Goal: Navigation & Orientation: Find specific page/section

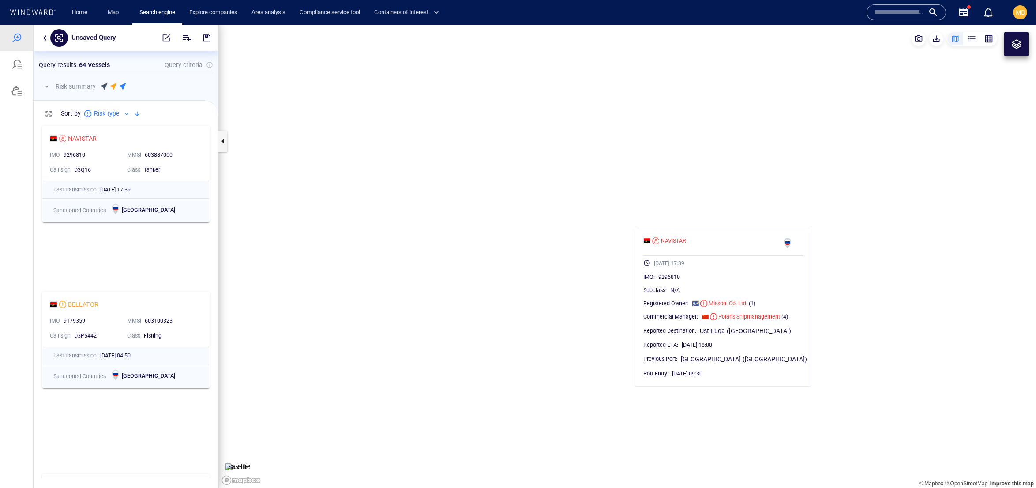
scroll to position [356, 184]
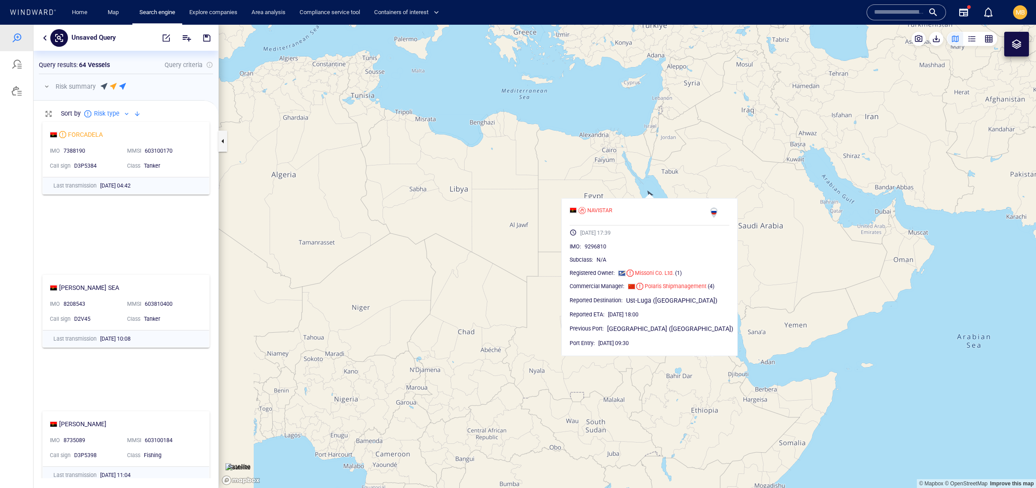
click at [756, 13] on div "Home Map Search engine Explore companies Area analysis Compliance service tool …" at bounding box center [461, 13] width 806 height 22
click at [874, 17] on input "text" at bounding box center [899, 12] width 50 height 13
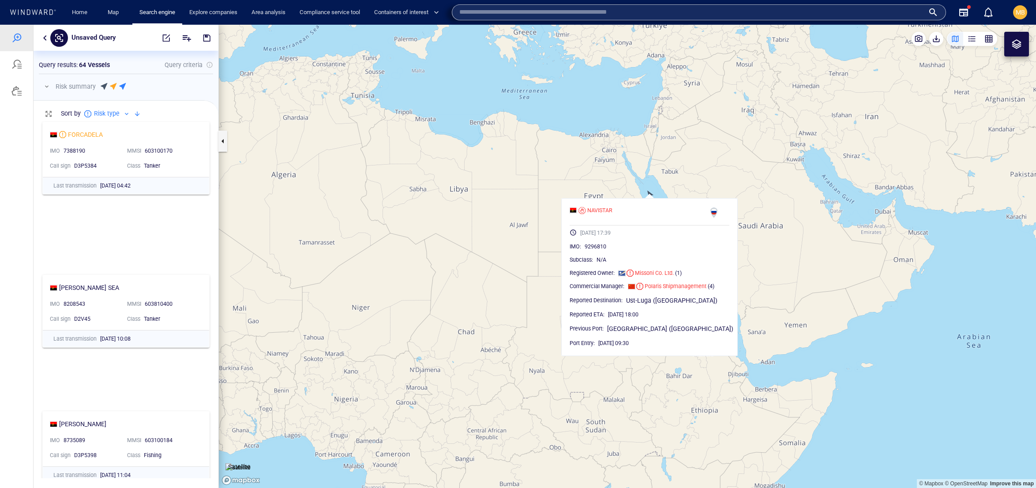
paste input "*******"
click at [607, 17] on input "*******" at bounding box center [692, 12] width 467 height 13
type input "*******"
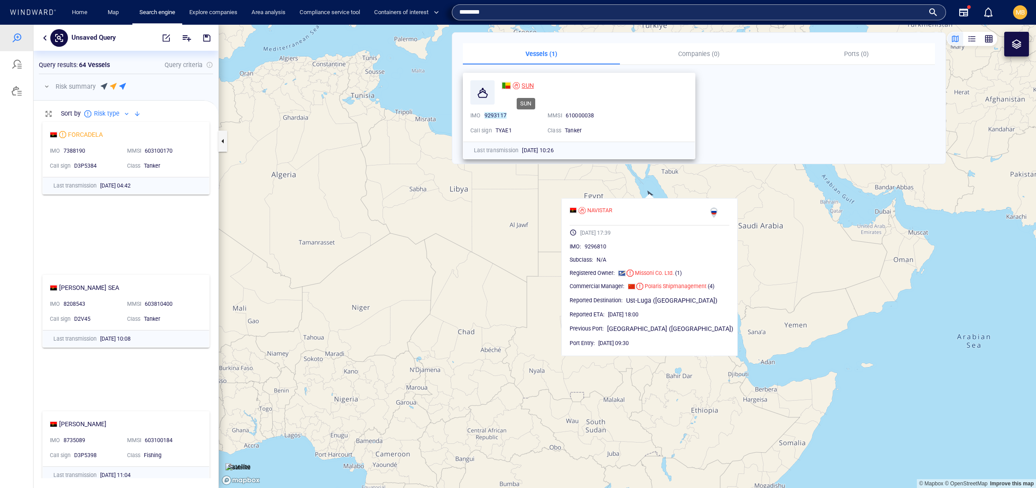
click at [532, 84] on span "SUN" at bounding box center [527, 85] width 12 height 7
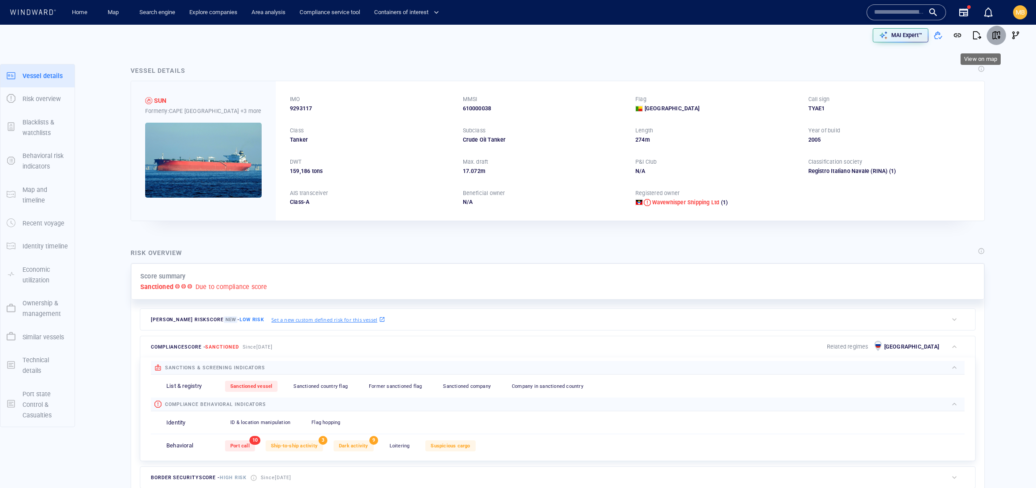
click at [992, 38] on span "button" at bounding box center [996, 35] width 9 height 9
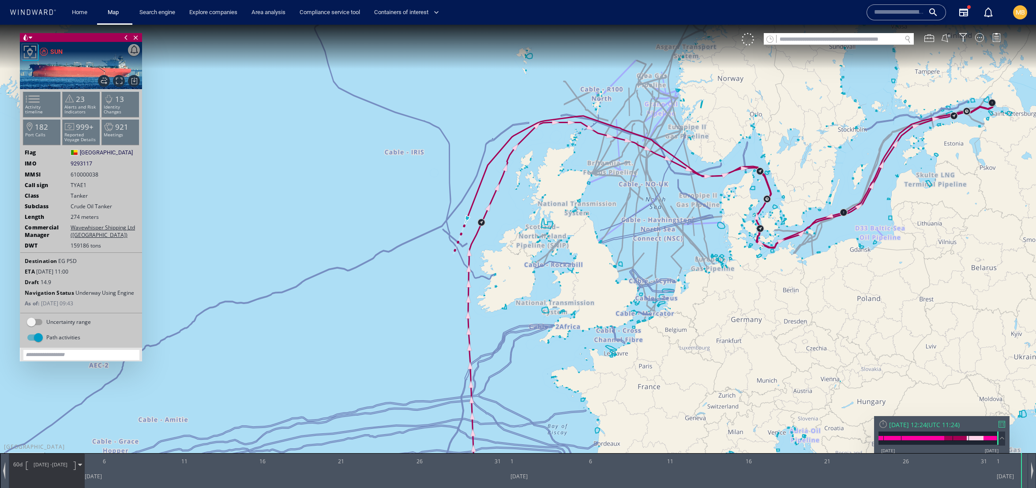
drag, startPoint x: 320, startPoint y: 263, endPoint x: 381, endPoint y: 195, distance: 92.2
click at [381, 195] on canvas "Map" at bounding box center [518, 252] width 1036 height 455
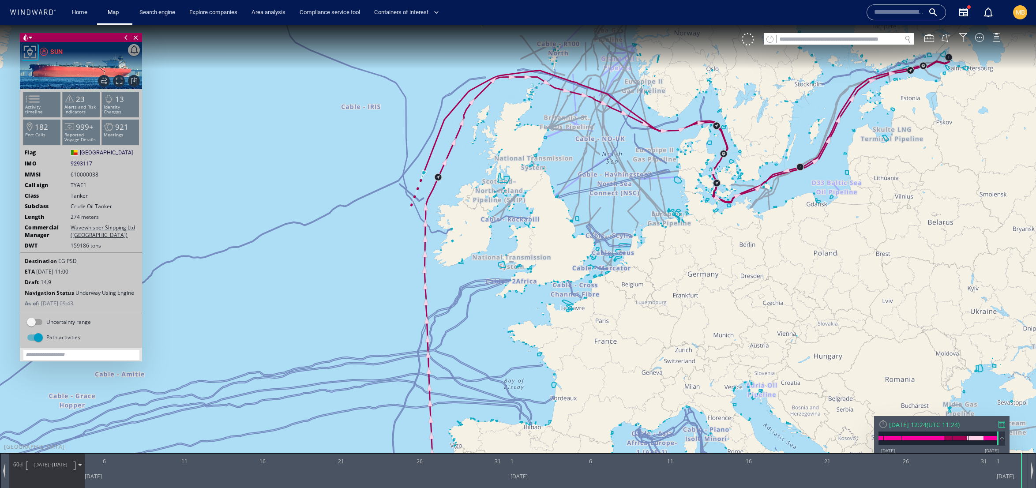
drag, startPoint x: 392, startPoint y: 276, endPoint x: 256, endPoint y: 235, distance: 142.0
click at [255, 234] on canvas "Map" at bounding box center [518, 252] width 1036 height 455
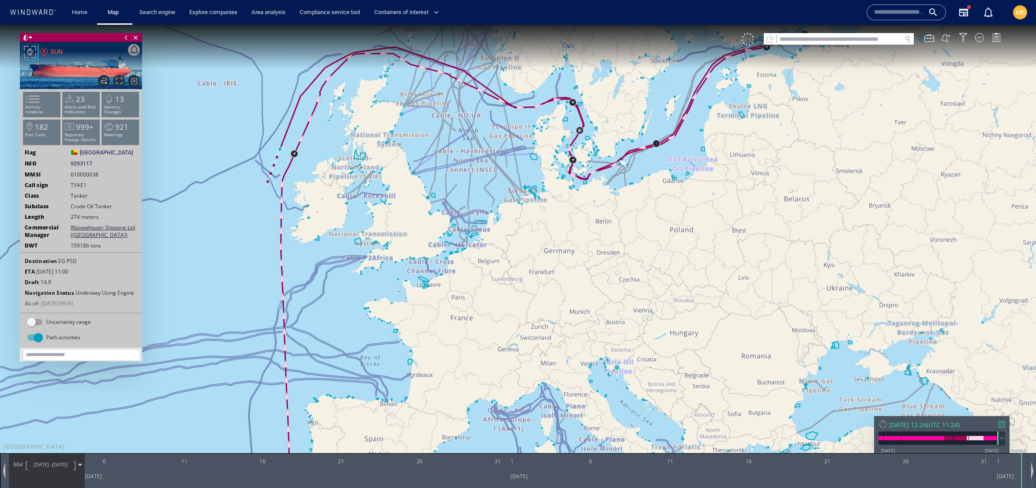
drag, startPoint x: 286, startPoint y: 246, endPoint x: 242, endPoint y: 233, distance: 45.5
click at [242, 233] on canvas "Map" at bounding box center [518, 252] width 1036 height 455
drag, startPoint x: 504, startPoint y: 231, endPoint x: 461, endPoint y: 292, distance: 74.1
click at [463, 291] on canvas "Map" at bounding box center [518, 252] width 1036 height 455
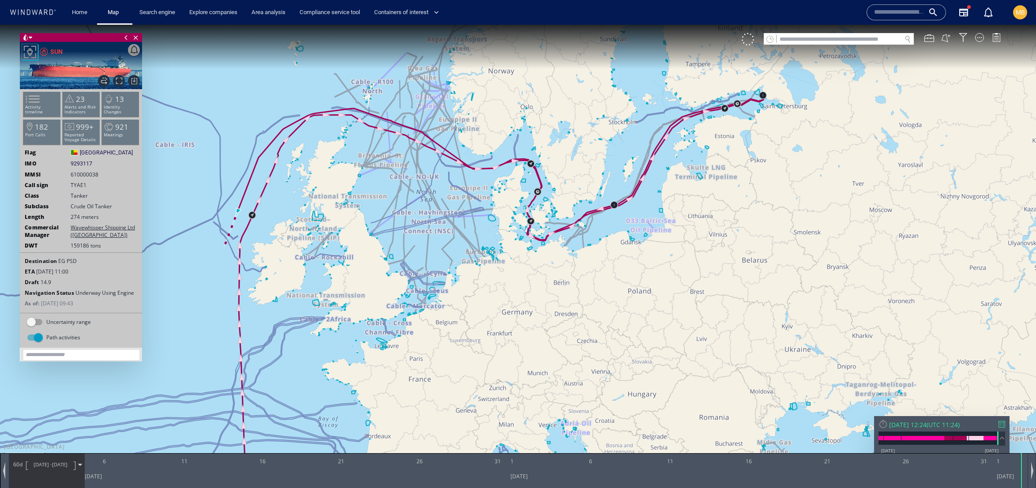
drag, startPoint x: 422, startPoint y: 283, endPoint x: 453, endPoint y: 290, distance: 31.8
click at [453, 290] on canvas "Map" at bounding box center [518, 252] width 1036 height 455
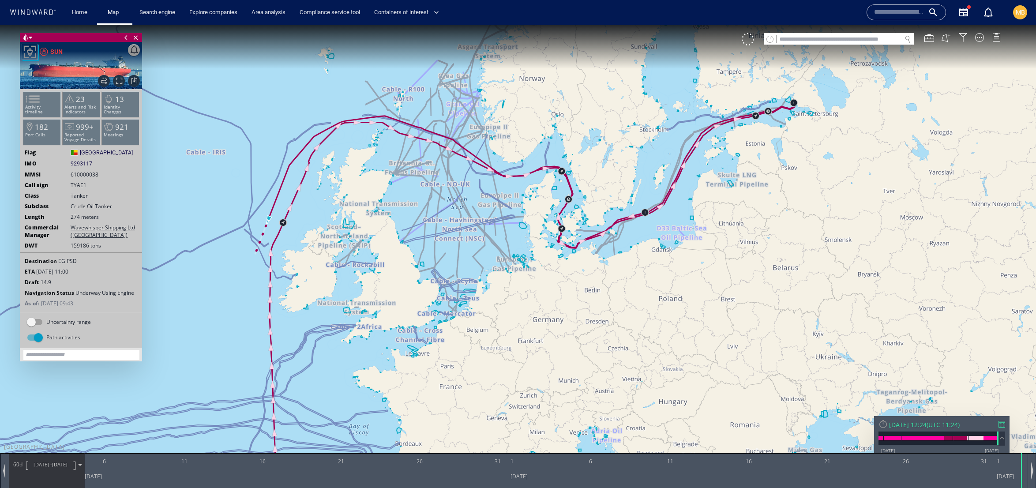
click at [50, 468] on span "[DATE] -" at bounding box center [43, 464] width 19 height 7
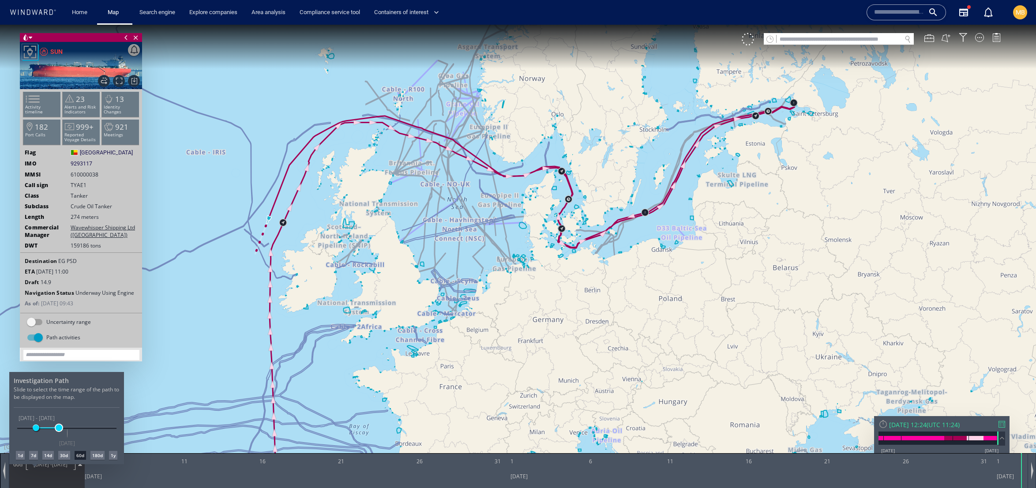
drag, startPoint x: 67, startPoint y: 418, endPoint x: 59, endPoint y: 418, distance: 8.4
click at [59, 424] on span at bounding box center [59, 427] width 7 height 7
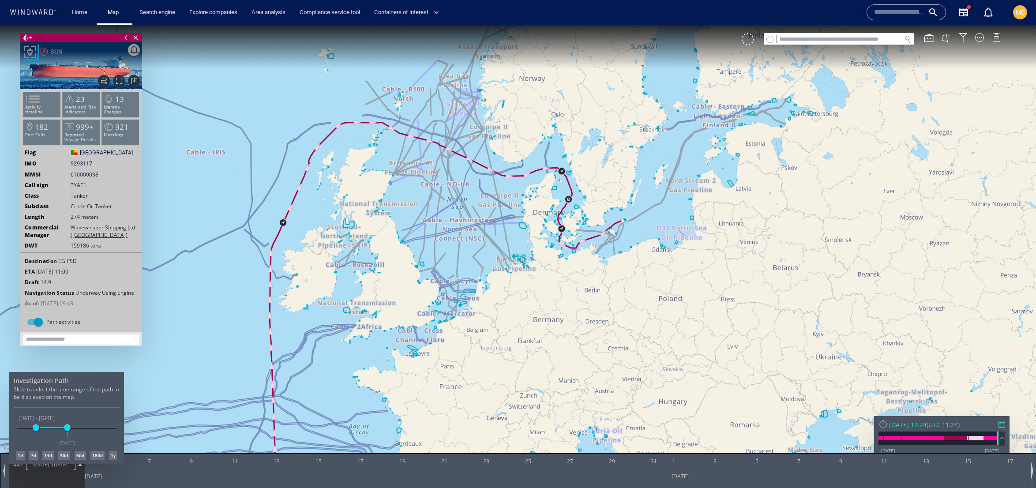
drag, startPoint x: 59, startPoint y: 418, endPoint x: 73, endPoint y: 419, distance: 14.6
click at [73, 427] on div "[DATE] [DATE] [DATE] [DATE] [DATE] - [DATE] [DATE]" at bounding box center [66, 428] width 99 height 2
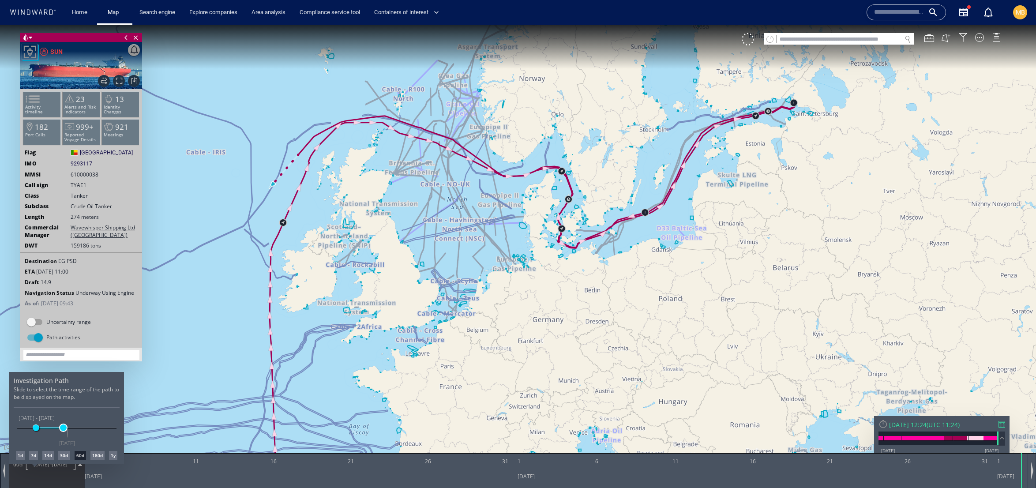
drag, startPoint x: 67, startPoint y: 418, endPoint x: 63, endPoint y: 417, distance: 4.9
click at [63, 424] on span at bounding box center [63, 427] width 7 height 7
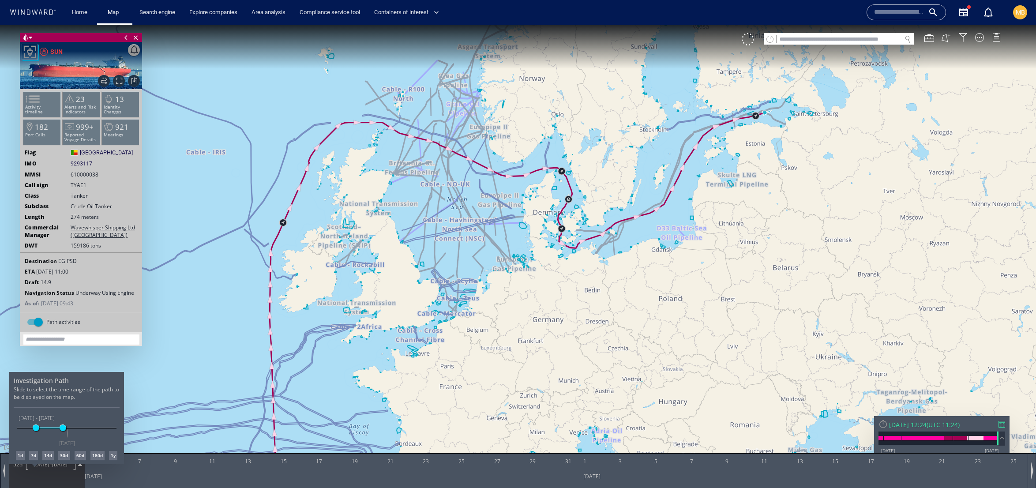
drag, startPoint x: 662, startPoint y: 181, endPoint x: 523, endPoint y: 200, distance: 139.8
click at [523, 199] on div at bounding box center [518, 256] width 1036 height 463
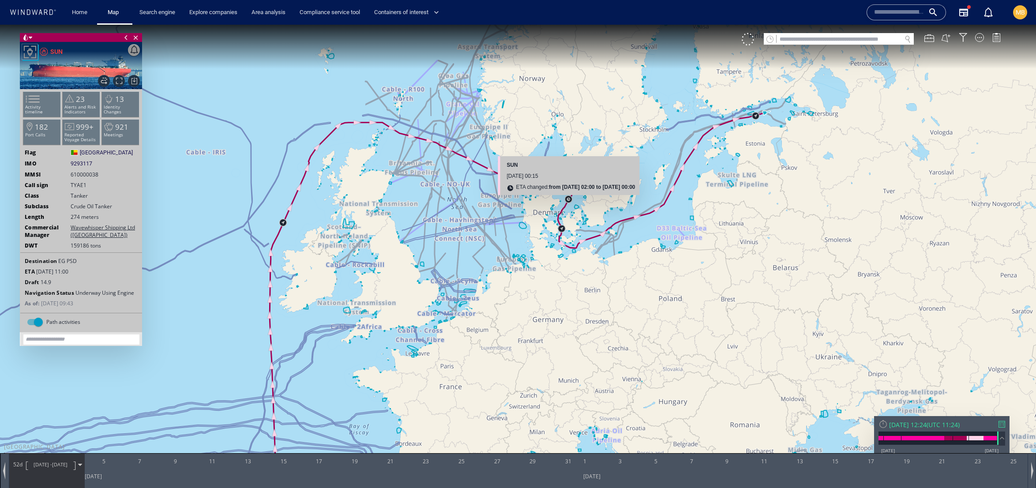
drag, startPoint x: 623, startPoint y: 194, endPoint x: 609, endPoint y: 205, distance: 17.9
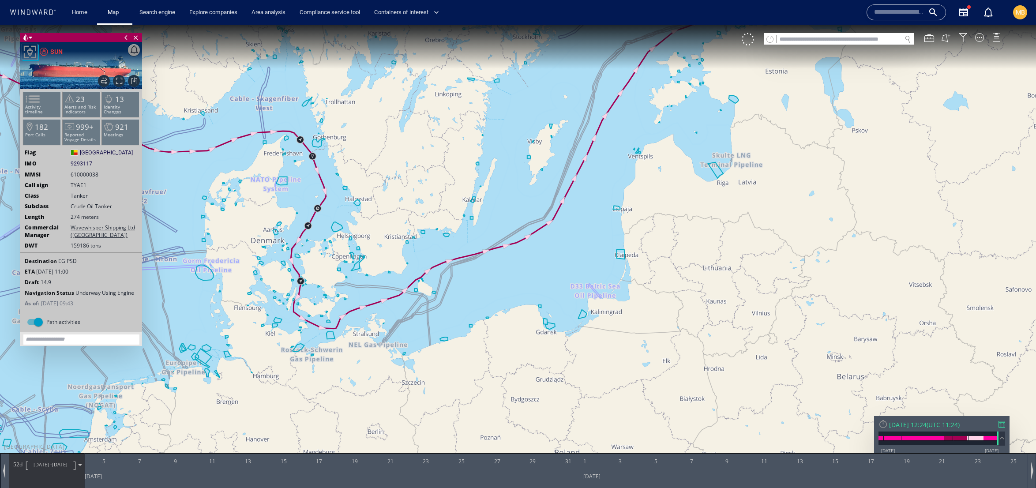
drag, startPoint x: 419, startPoint y: 198, endPoint x: 311, endPoint y: 165, distance: 112.9
click at [311, 165] on canvas "Map" at bounding box center [518, 252] width 1036 height 455
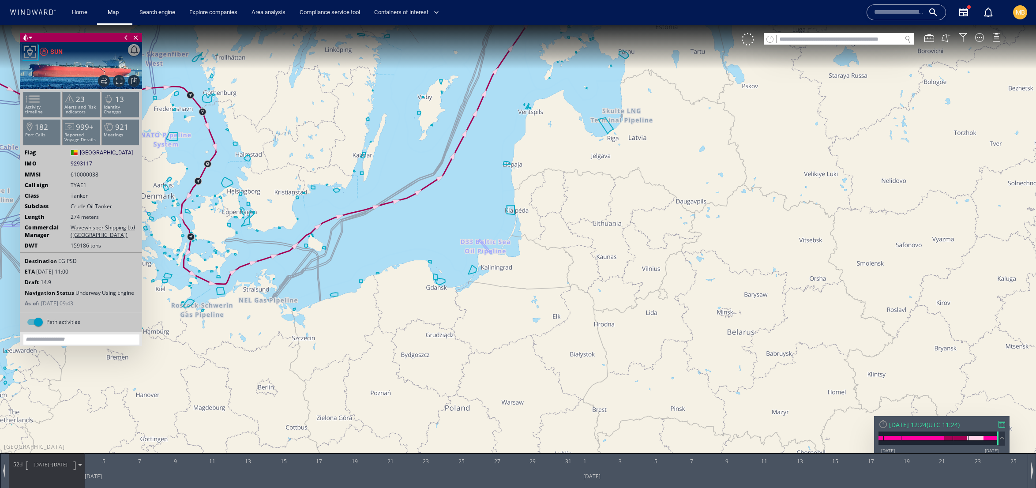
drag, startPoint x: 367, startPoint y: 160, endPoint x: 314, endPoint y: 225, distance: 83.7
click at [314, 224] on canvas "Map" at bounding box center [518, 252] width 1036 height 455
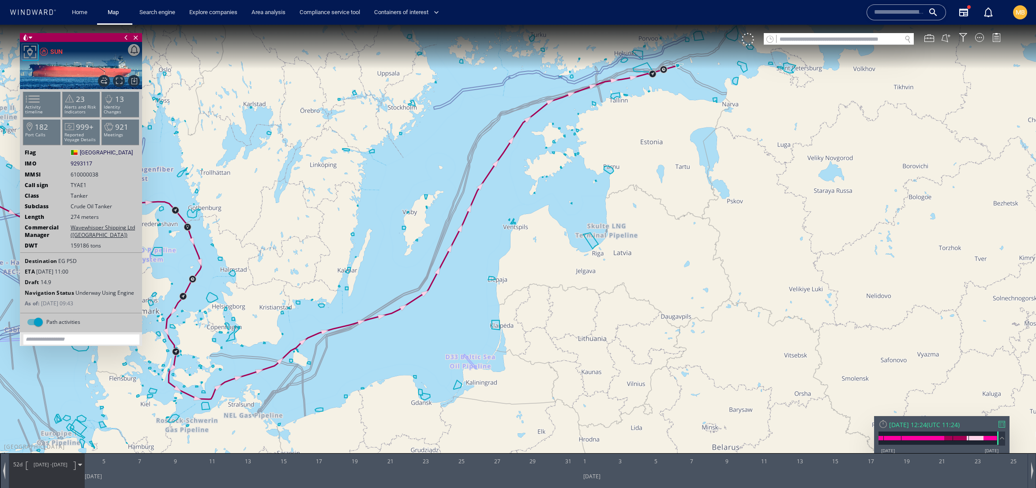
drag, startPoint x: 426, startPoint y: 199, endPoint x: 500, endPoint y: 202, distance: 74.1
click at [498, 202] on canvas "Map" at bounding box center [518, 252] width 1036 height 455
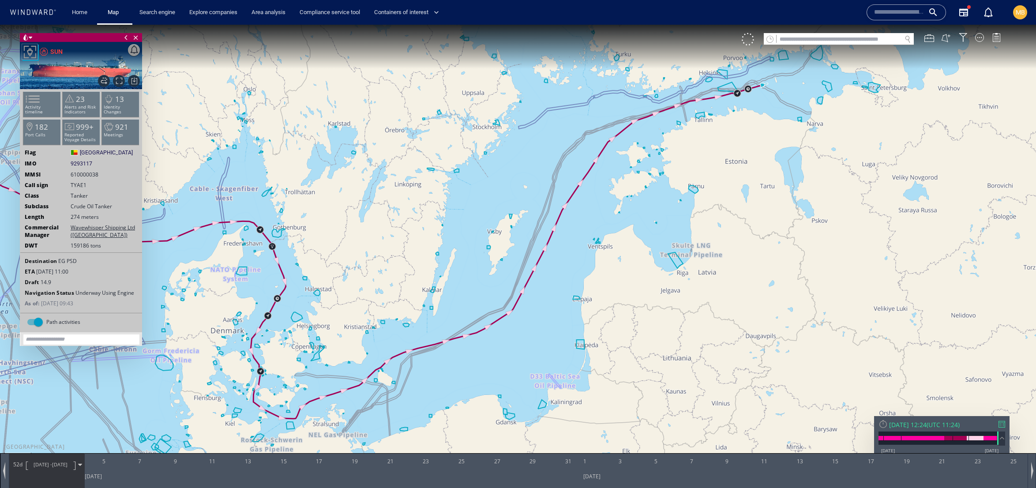
drag, startPoint x: 506, startPoint y: 202, endPoint x: 582, endPoint y: 201, distance: 75.9
click at [582, 202] on canvas "Map" at bounding box center [518, 252] width 1036 height 455
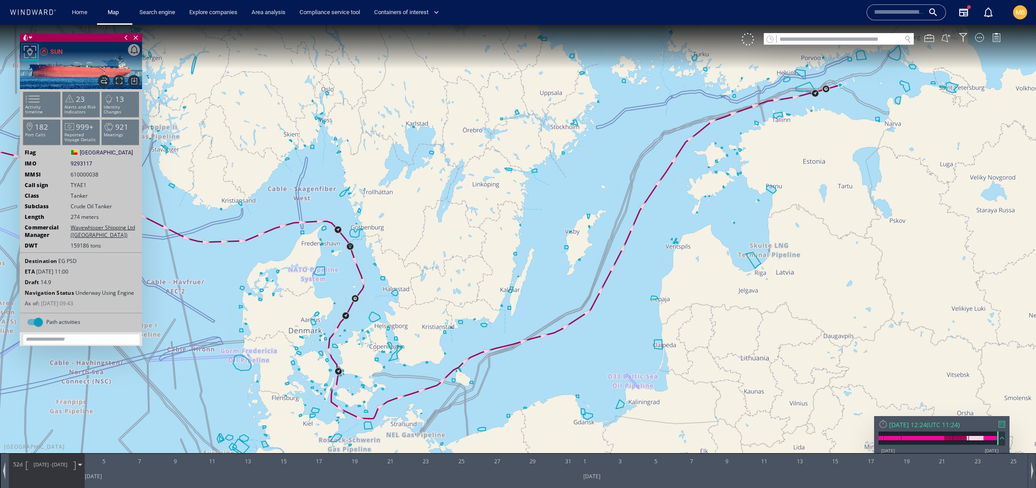
drag, startPoint x: 565, startPoint y: 215, endPoint x: 618, endPoint y: 217, distance: 52.1
click at [619, 217] on canvas "Map" at bounding box center [518, 252] width 1036 height 455
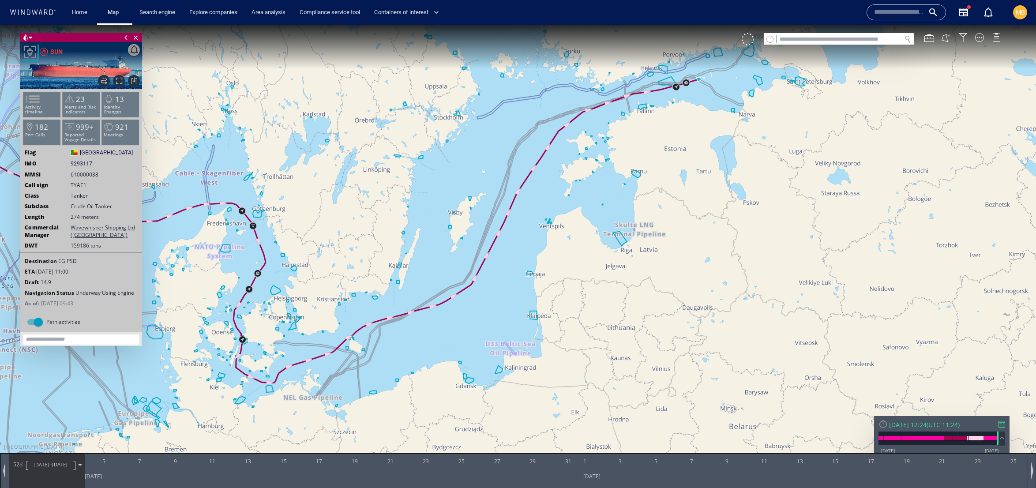
drag, startPoint x: 509, startPoint y: 199, endPoint x: 450, endPoint y: 200, distance: 58.7
click at [450, 200] on canvas "Map" at bounding box center [518, 252] width 1036 height 455
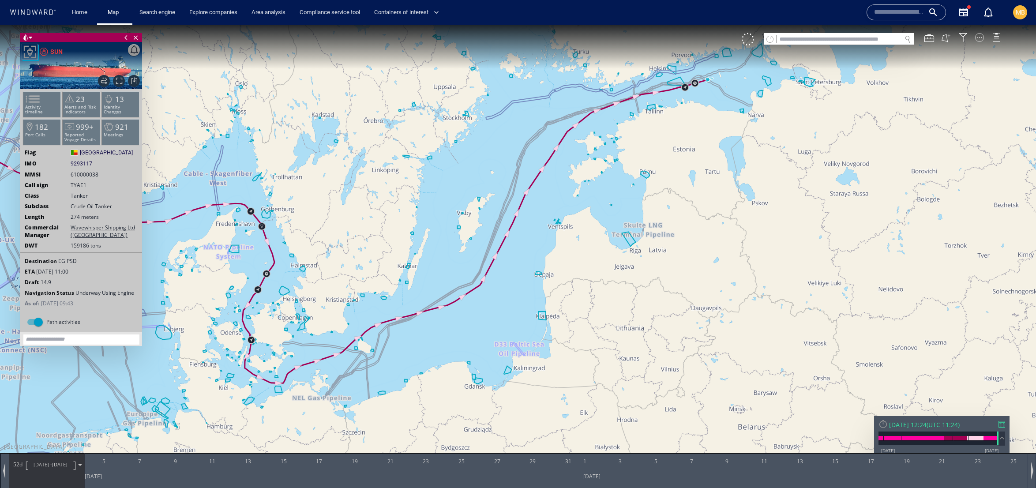
click at [978, 40] on div at bounding box center [979, 37] width 9 height 9
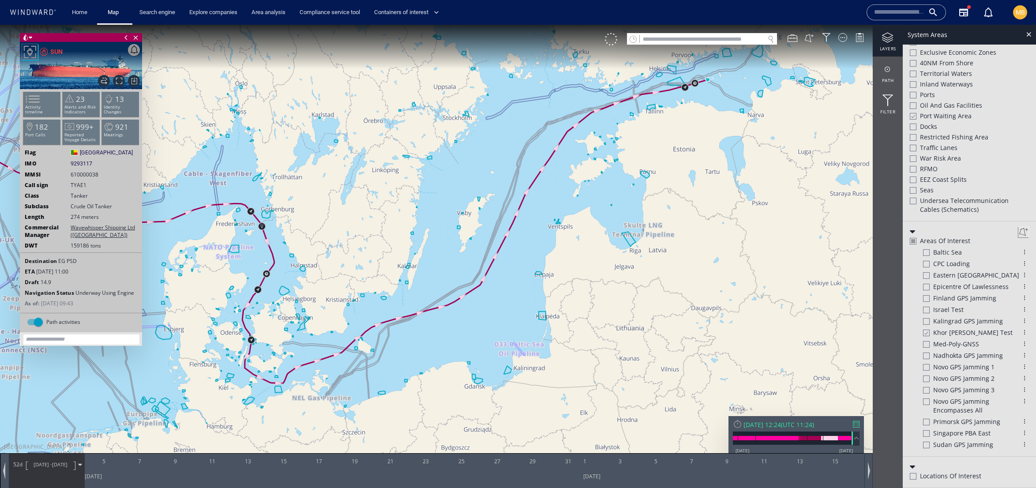
scroll to position [484, 0]
click at [925, 337] on div at bounding box center [925, 332] width 7 height 7
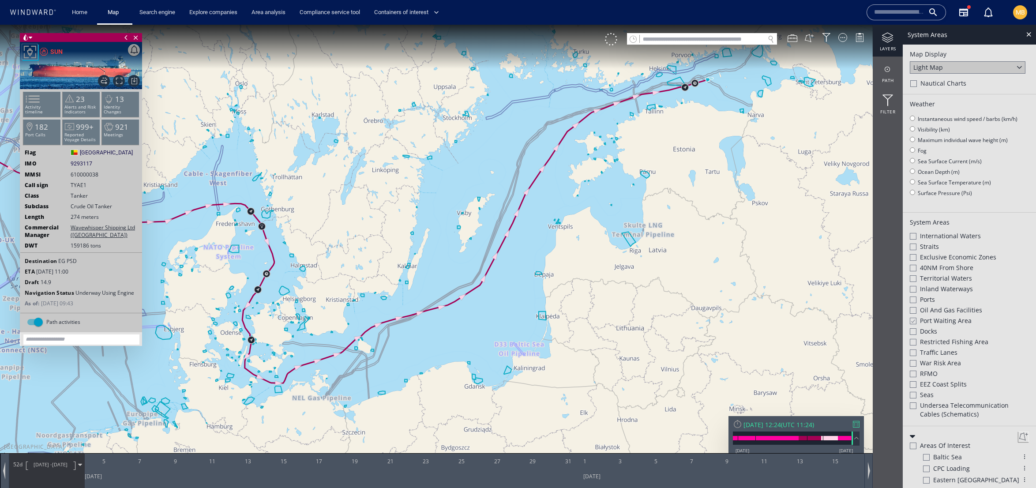
scroll to position [0, 0]
click at [888, 42] on div at bounding box center [887, 37] width 30 height 11
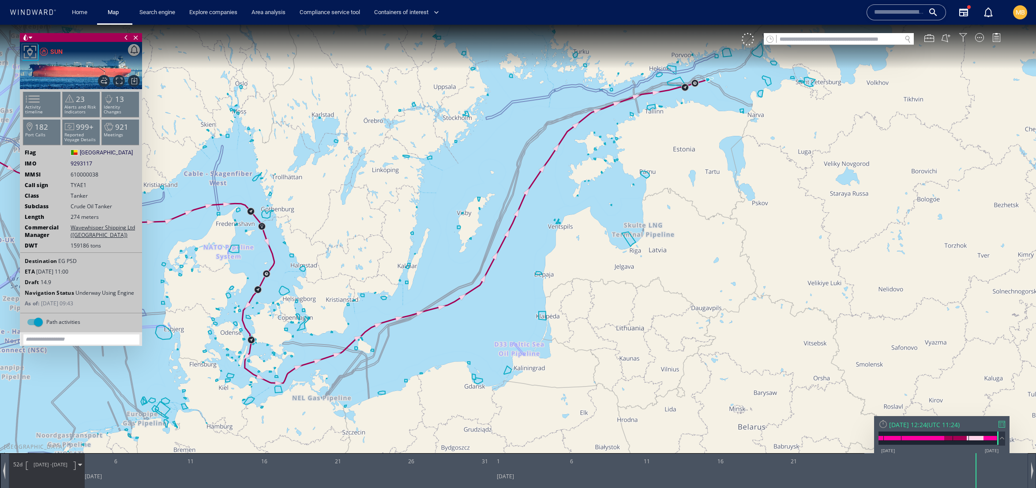
click at [962, 38] on div at bounding box center [962, 37] width 9 height 9
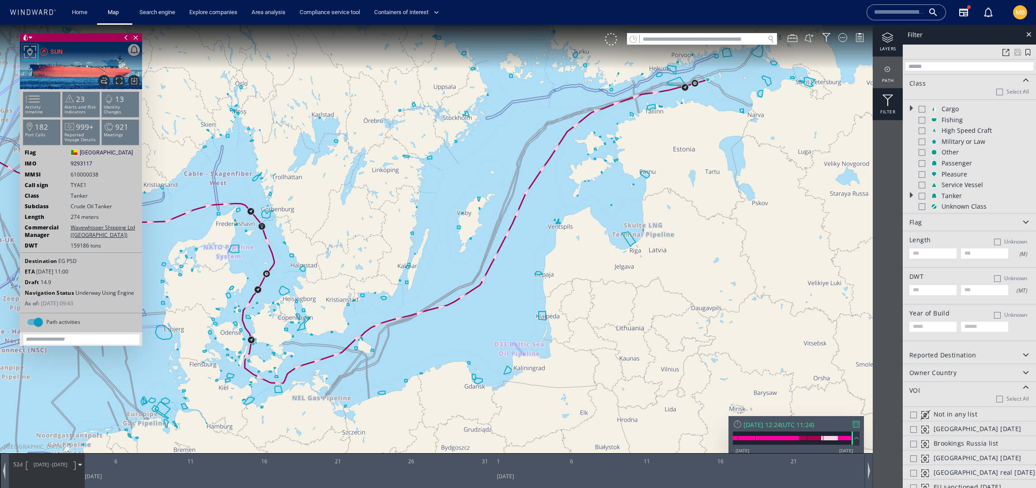
click at [886, 43] on div at bounding box center [887, 37] width 30 height 11
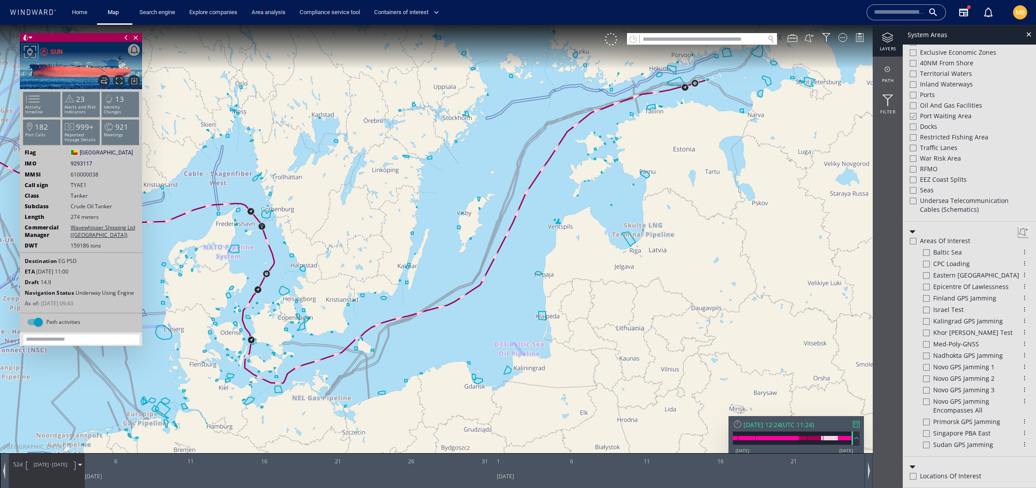
scroll to position [323, 0]
click at [913, 98] on div at bounding box center [913, 95] width 7 height 7
click at [913, 99] on div at bounding box center [912, 94] width 7 height 7
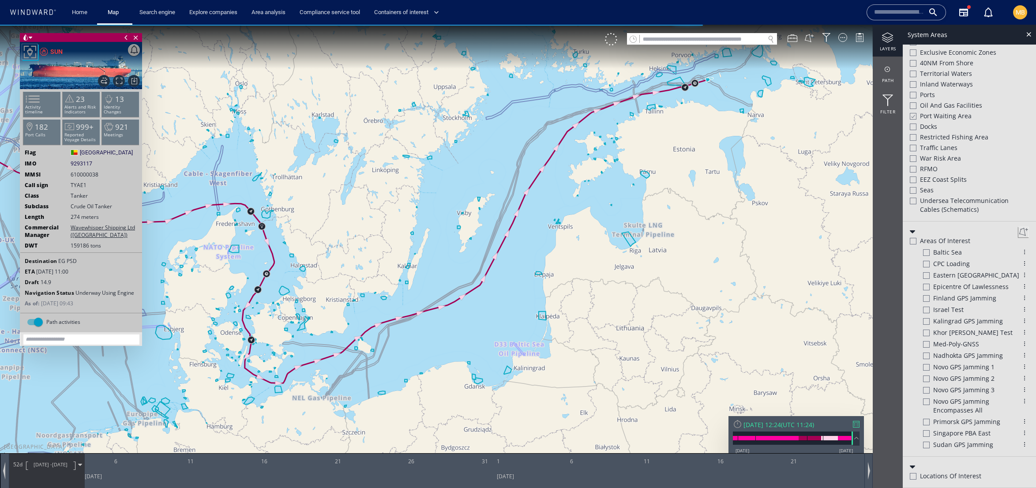
click at [916, 120] on div at bounding box center [912, 115] width 7 height 7
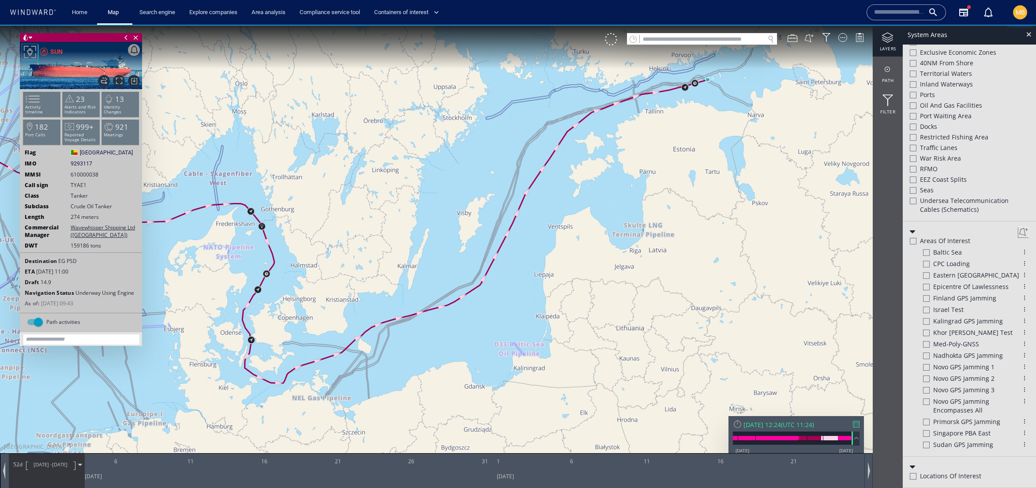
drag, startPoint x: 742, startPoint y: 194, endPoint x: 767, endPoint y: 280, distance: 89.1
click at [767, 279] on canvas "Map" at bounding box center [518, 252] width 1036 height 455
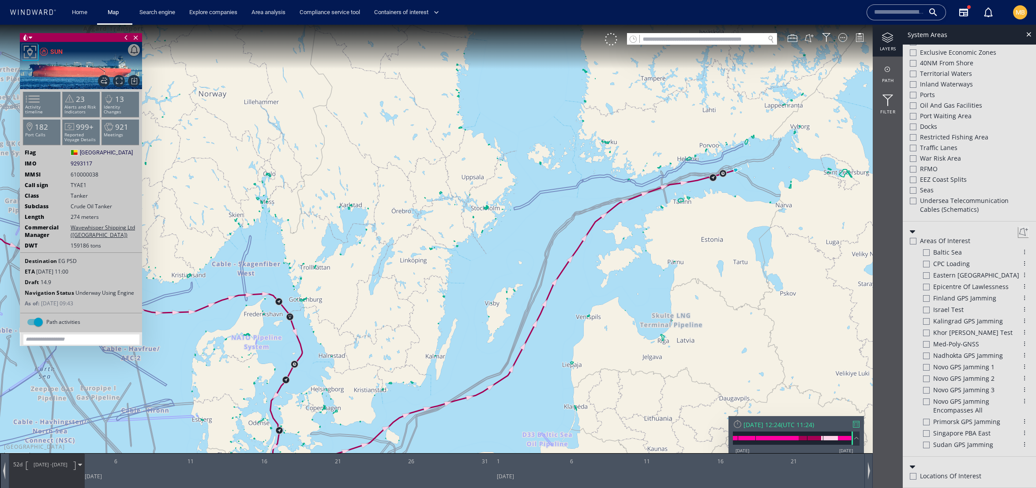
drag, startPoint x: 751, startPoint y: 251, endPoint x: 754, endPoint y: 255, distance: 5.4
click at [754, 255] on canvas "Map" at bounding box center [518, 252] width 1036 height 455
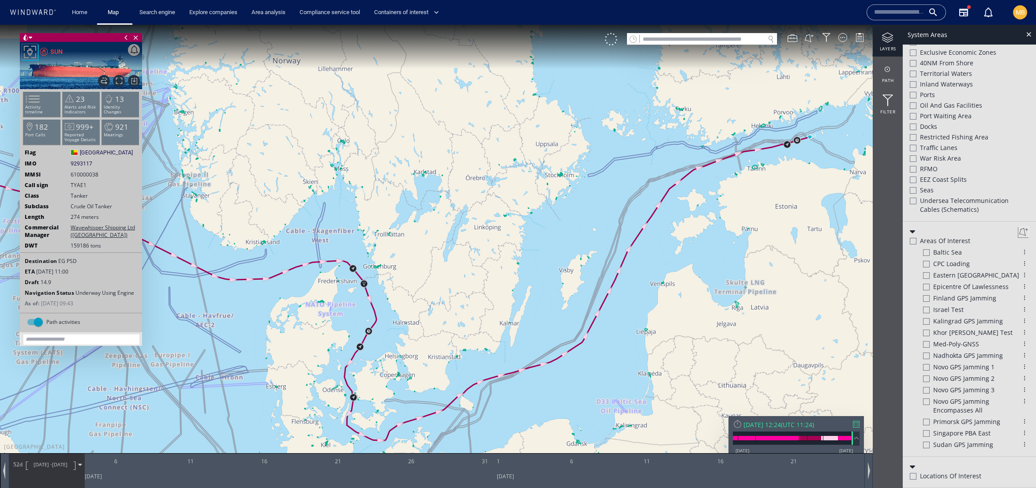
drag, startPoint x: 751, startPoint y: 247, endPoint x: 830, endPoint y: 206, distance: 89.2
click at [830, 206] on canvas "Map" at bounding box center [518, 252] width 1036 height 455
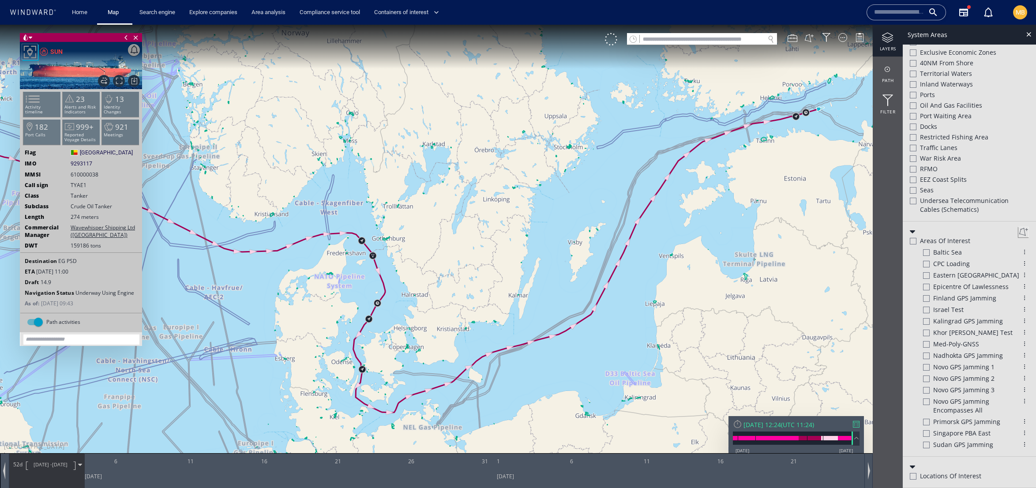
drag, startPoint x: 763, startPoint y: 237, endPoint x: 767, endPoint y: 218, distance: 19.7
click at [767, 218] on canvas "Map" at bounding box center [518, 252] width 1036 height 455
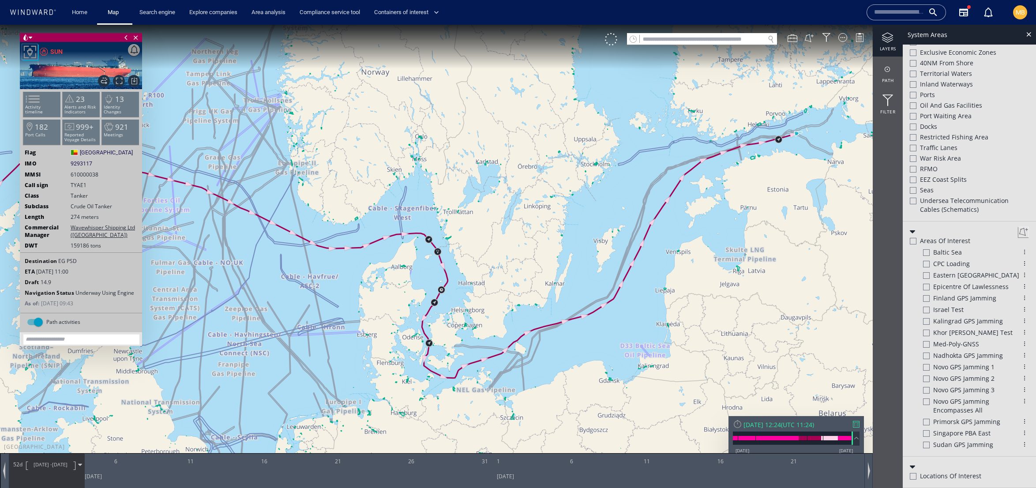
drag, startPoint x: 680, startPoint y: 237, endPoint x: 765, endPoint y: 237, distance: 85.1
click at [812, 237] on canvas "Map" at bounding box center [518, 252] width 1036 height 455
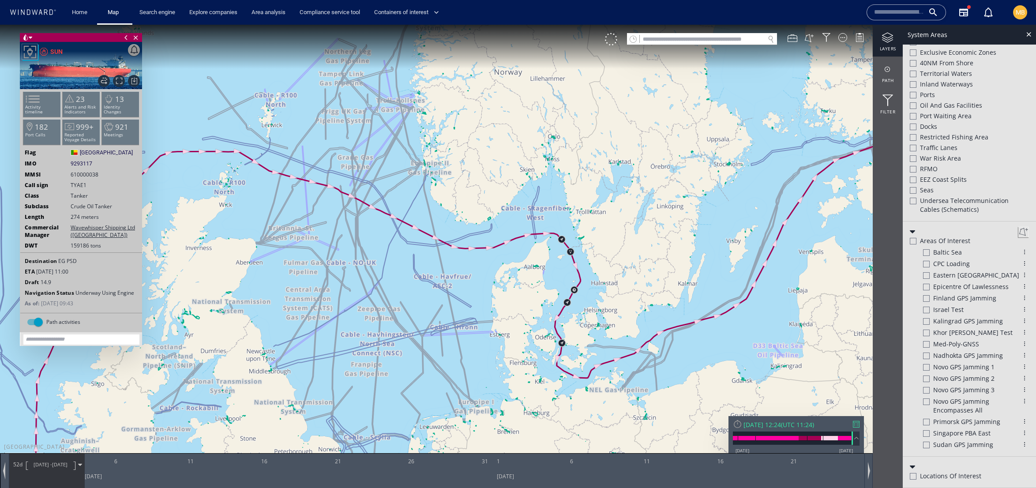
drag, startPoint x: 493, startPoint y: 248, endPoint x: 752, endPoint y: 248, distance: 258.9
click at [752, 248] on canvas "Map" at bounding box center [518, 252] width 1036 height 455
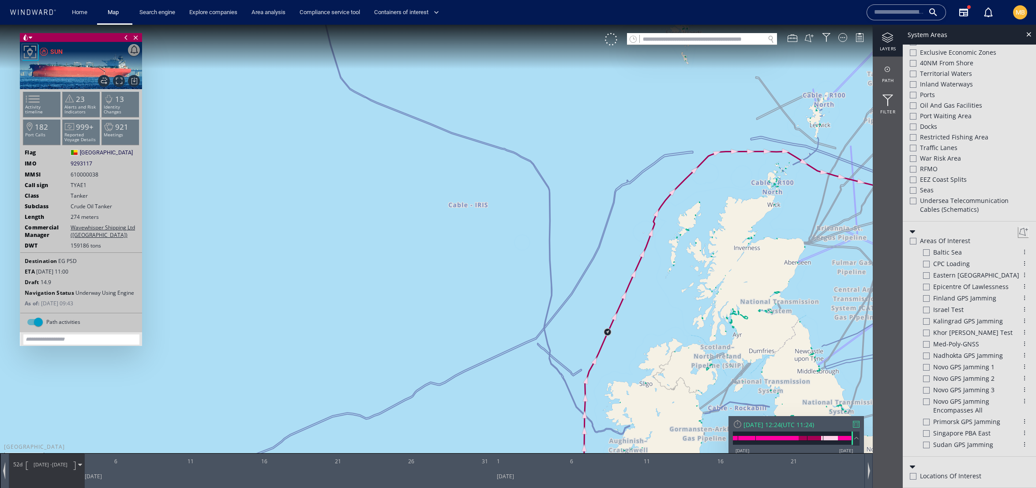
drag, startPoint x: 542, startPoint y: 177, endPoint x: 288, endPoint y: 208, distance: 255.9
click at [293, 207] on canvas "Map" at bounding box center [518, 252] width 1036 height 455
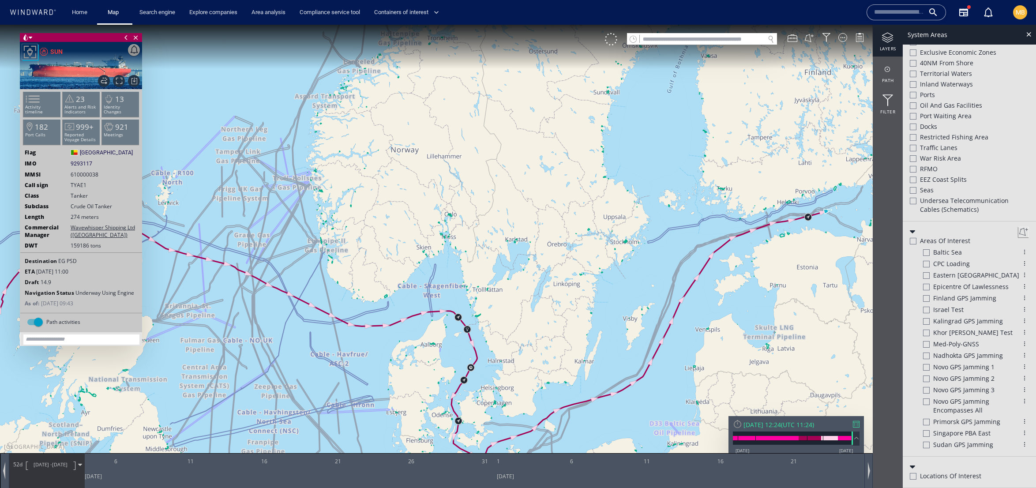
drag, startPoint x: 350, startPoint y: 212, endPoint x: 266, endPoint y: 118, distance: 126.5
click at [266, 116] on canvas "Map" at bounding box center [518, 252] width 1036 height 455
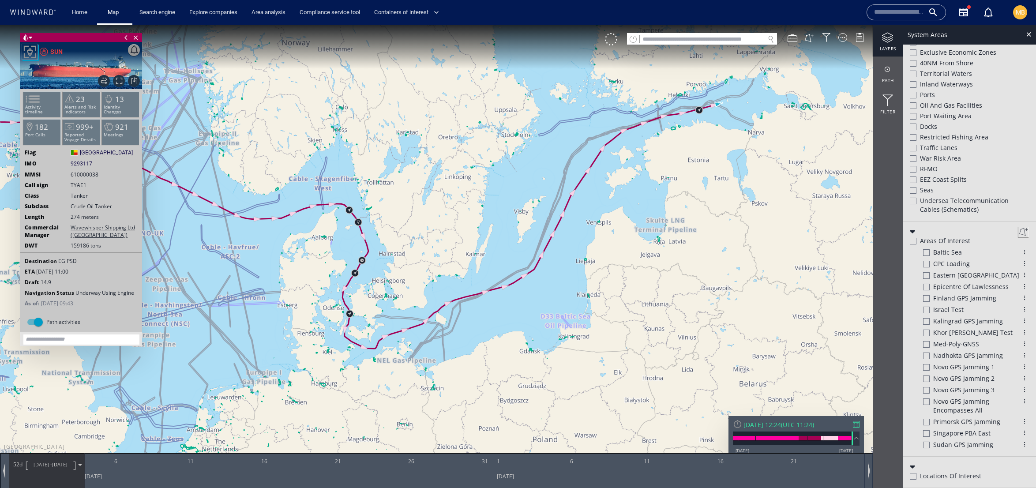
drag, startPoint x: 440, startPoint y: 139, endPoint x: 258, endPoint y: 158, distance: 182.7
click at [266, 152] on canvas "Map" at bounding box center [518, 252] width 1036 height 455
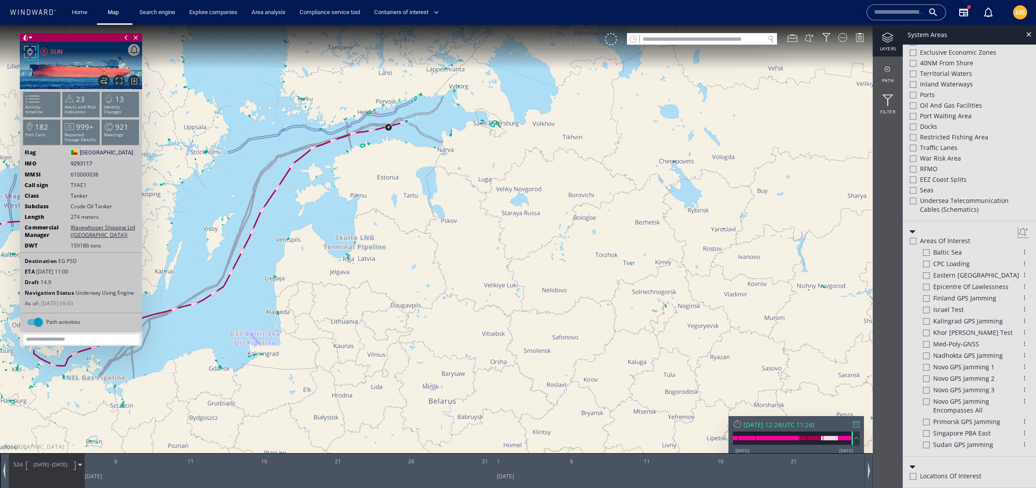
drag, startPoint x: 367, startPoint y: 170, endPoint x: 272, endPoint y: 133, distance: 102.4
click at [272, 133] on canvas "Map" at bounding box center [518, 252] width 1036 height 455
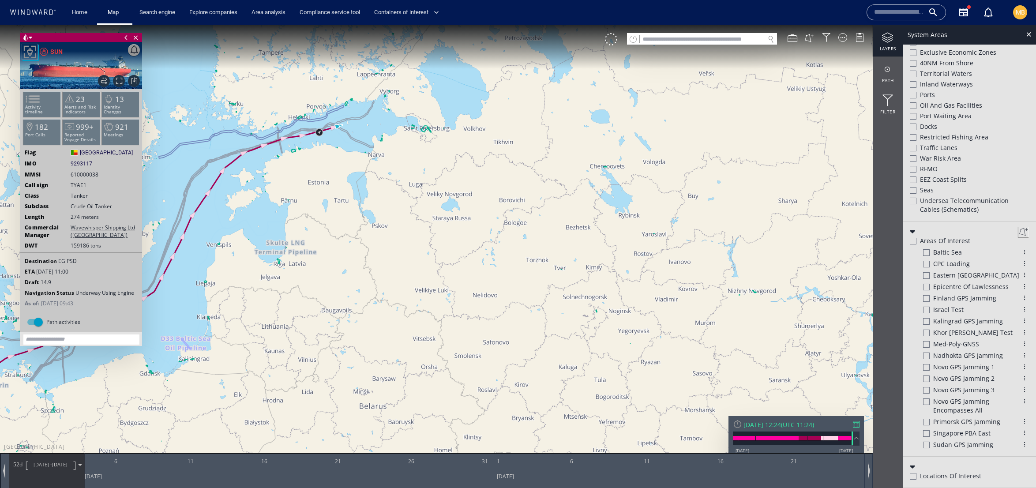
drag, startPoint x: 341, startPoint y: 156, endPoint x: 258, endPoint y: 212, distance: 100.6
click at [258, 212] on canvas "Map" at bounding box center [518, 252] width 1036 height 455
drag, startPoint x: 258, startPoint y: 212, endPoint x: 403, endPoint y: 183, distance: 148.0
click at [401, 187] on canvas "Map" at bounding box center [518, 252] width 1036 height 455
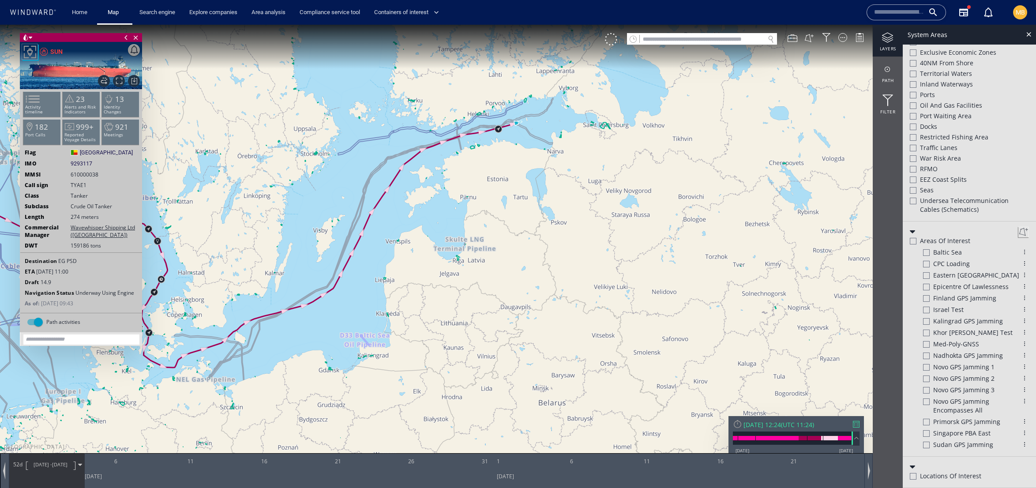
drag, startPoint x: 489, startPoint y: 205, endPoint x: 602, endPoint y: 210, distance: 113.0
click at [602, 210] on canvas "Map" at bounding box center [518, 252] width 1036 height 455
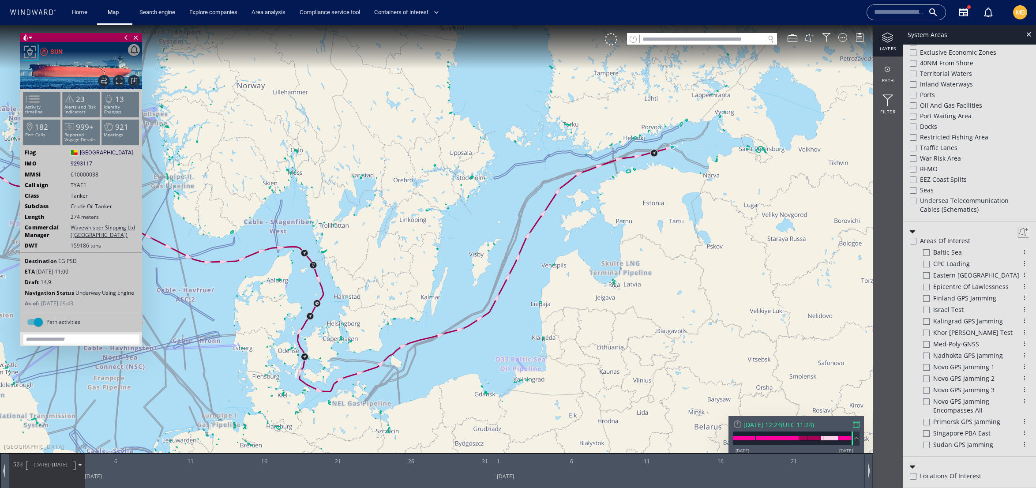
drag, startPoint x: 602, startPoint y: 210, endPoint x: 638, endPoint y: 228, distance: 40.1
click at [639, 228] on canvas "Map" at bounding box center [518, 252] width 1036 height 455
click at [886, 39] on div at bounding box center [887, 37] width 30 height 11
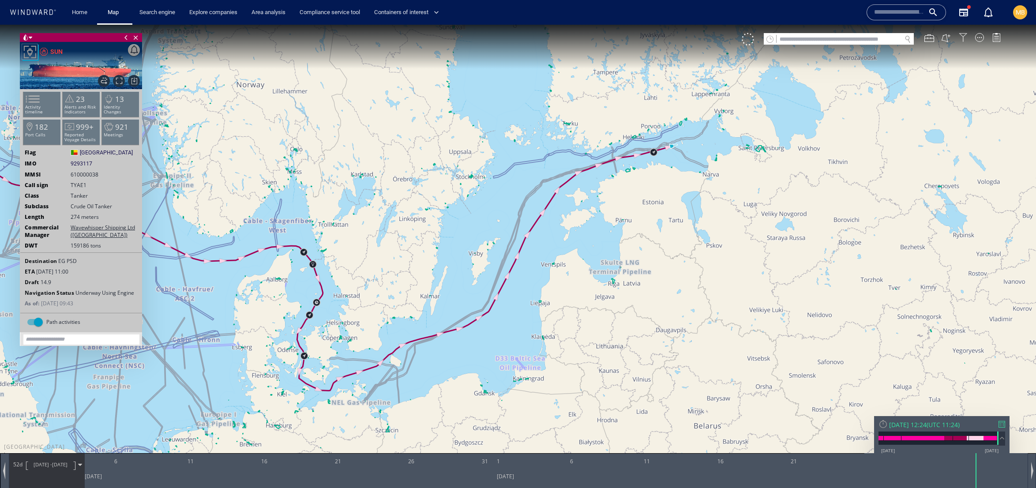
click at [962, 37] on div at bounding box center [962, 37] width 9 height 9
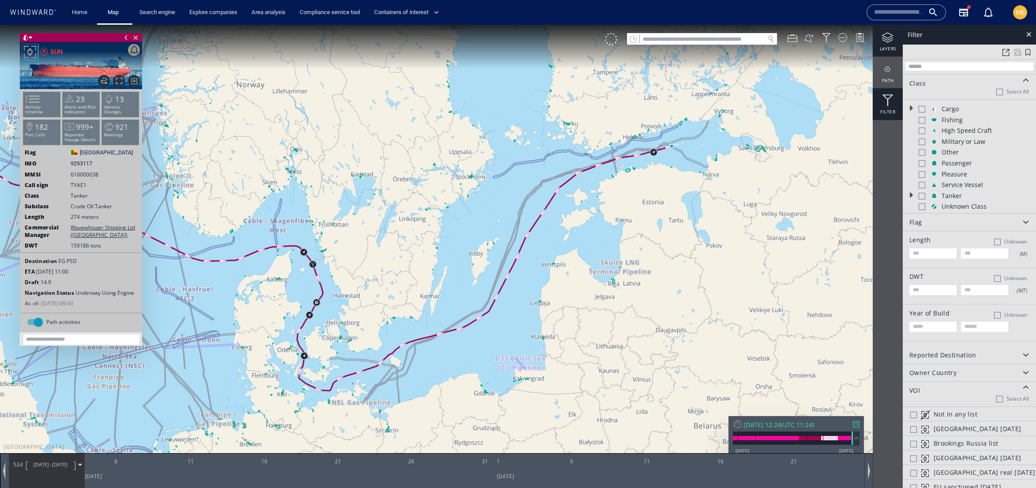
click at [885, 42] on div at bounding box center [887, 37] width 30 height 11
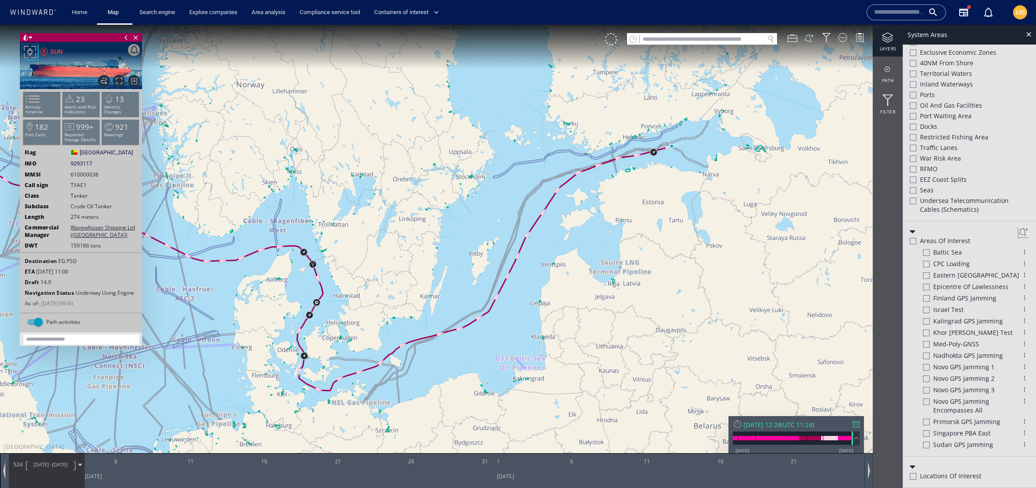
scroll to position [421, 0]
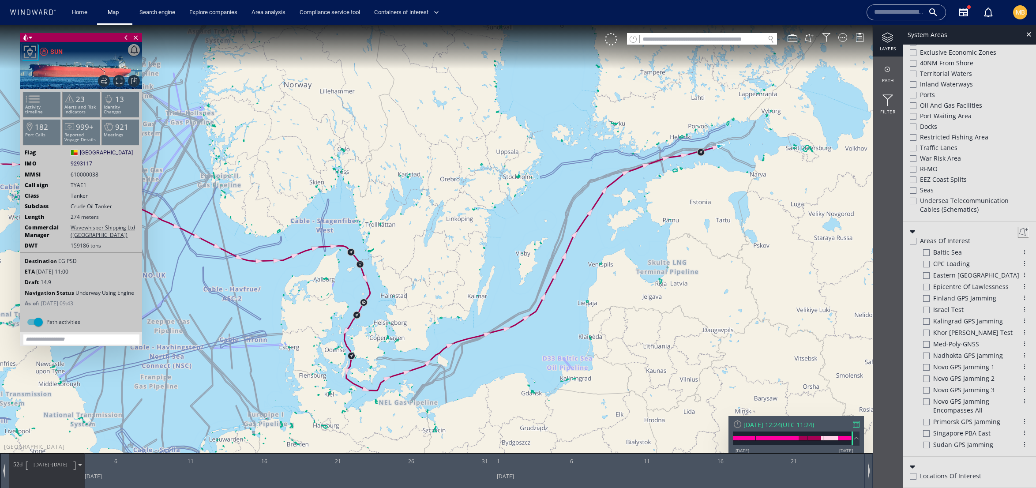
drag, startPoint x: 625, startPoint y: 276, endPoint x: 690, endPoint y: 276, distance: 64.4
click at [690, 276] on canvas "Map" at bounding box center [518, 252] width 1036 height 455
